Goal: Information Seeking & Learning: Learn about a topic

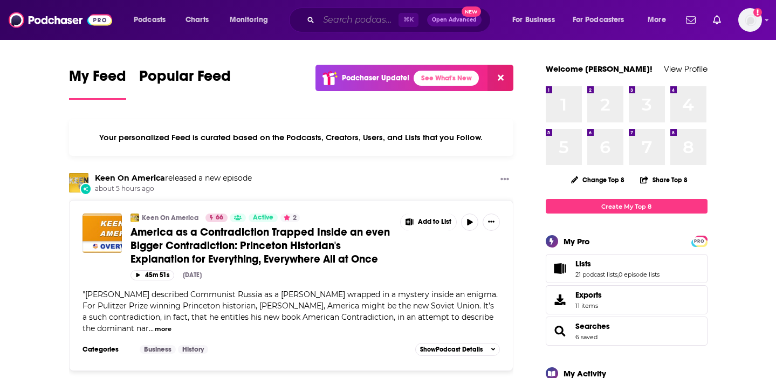
click at [345, 23] on input "Search podcasts, credits, & more..." at bounding box center [359, 19] width 80 height 17
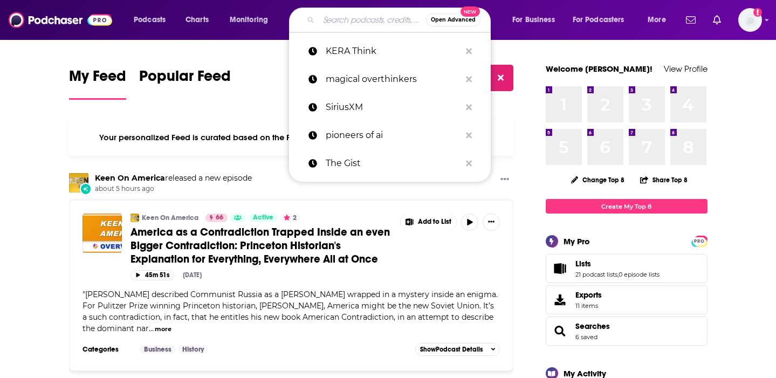
paste input "Alive with [PERSON_NAME]"
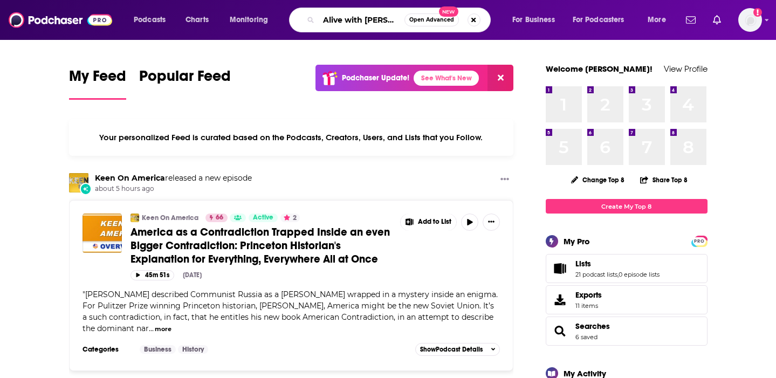
scroll to position [0, 13]
type input "Alive with [PERSON_NAME]"
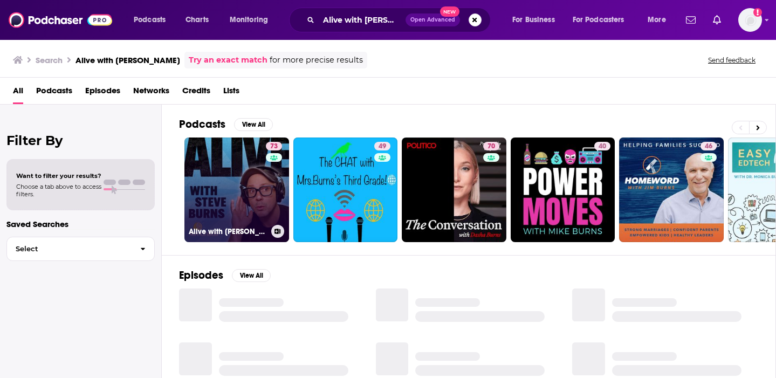
click at [225, 188] on link "73 Alive with [PERSON_NAME]" at bounding box center [236, 190] width 105 height 105
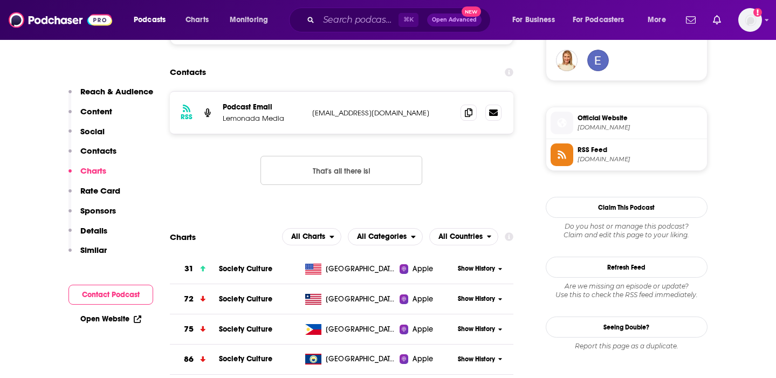
scroll to position [789, 0]
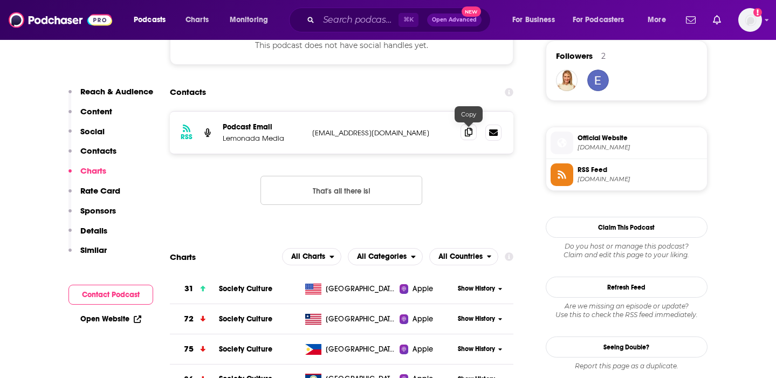
click at [461, 135] on span at bounding box center [469, 132] width 16 height 16
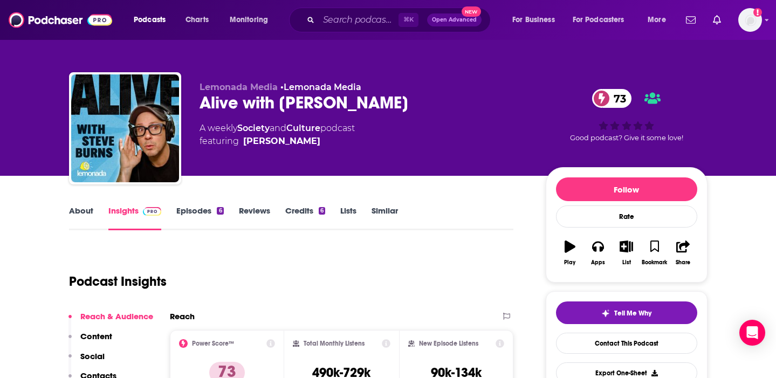
scroll to position [21, 0]
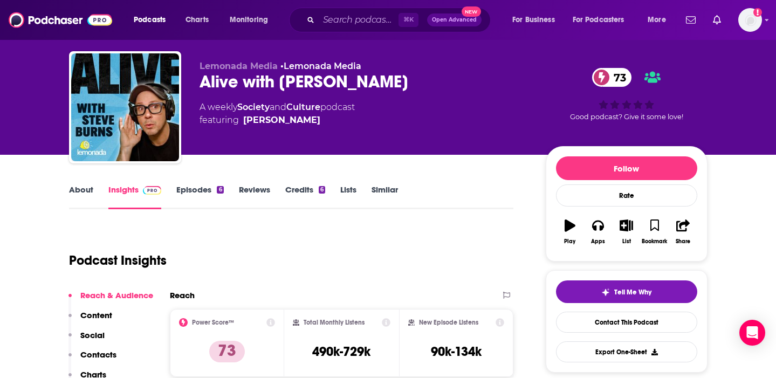
click at [200, 183] on div "About Insights Episodes 6 Reviews Credits 6 Lists Similar" at bounding box center [291, 196] width 445 height 26
click at [195, 196] on link "Episodes 6" at bounding box center [199, 196] width 47 height 25
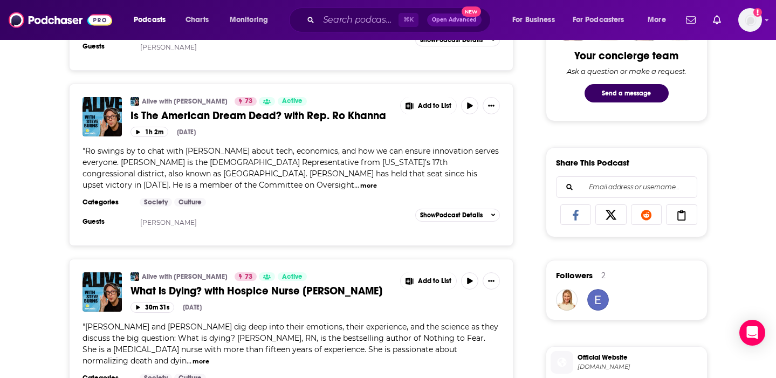
scroll to position [572, 0]
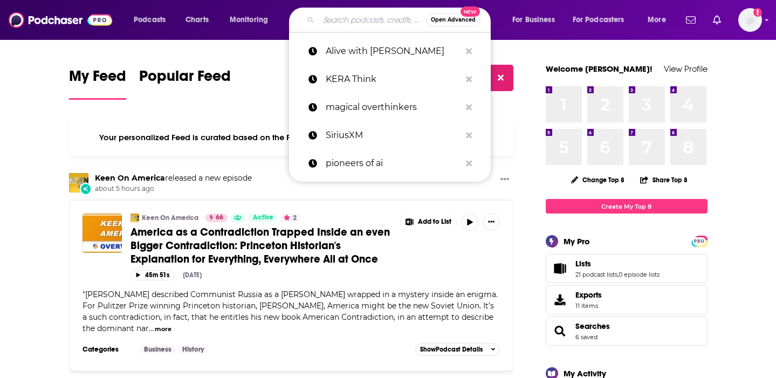
click at [389, 20] on input "Search podcasts, credits, & more..." at bounding box center [372, 19] width 107 height 17
paste input "A Productive Conversation"
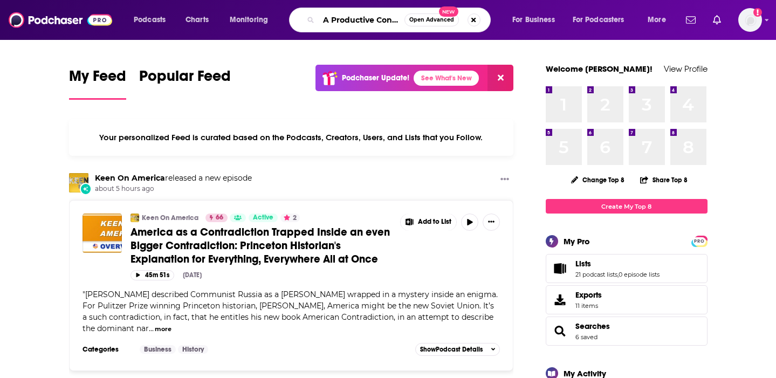
scroll to position [0, 30]
type input "A Productive Conversation"
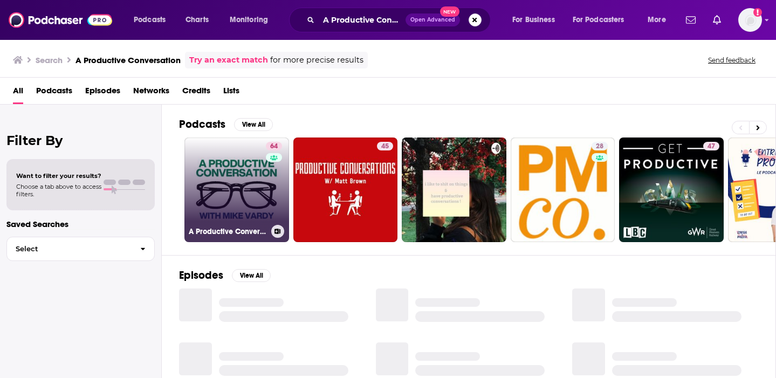
click at [252, 174] on link "64 A Productive Conversation" at bounding box center [236, 190] width 105 height 105
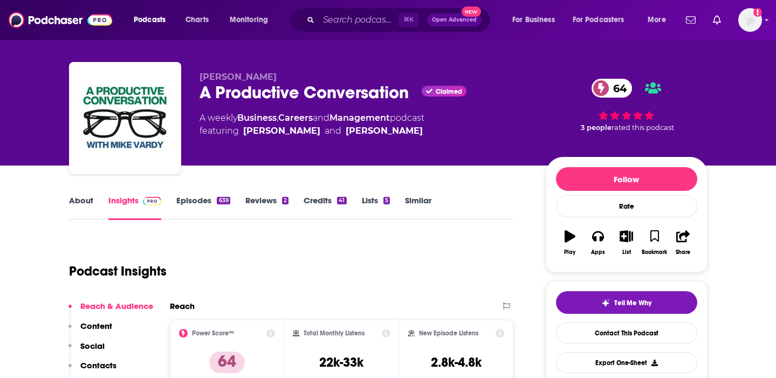
scroll to position [9, 0]
